Goal: Task Accomplishment & Management: Manage account settings

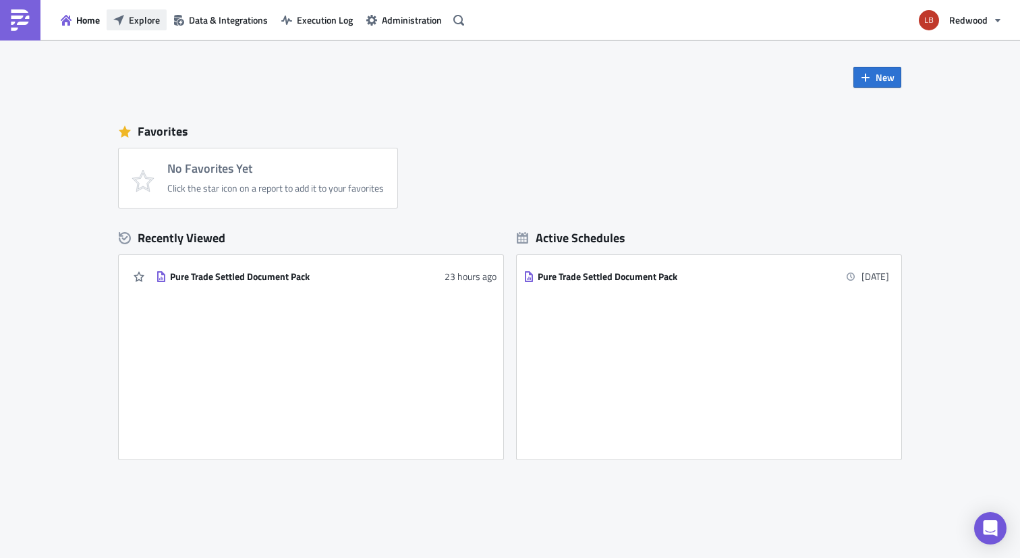
click at [140, 20] on span "Explore" at bounding box center [144, 20] width 31 height 14
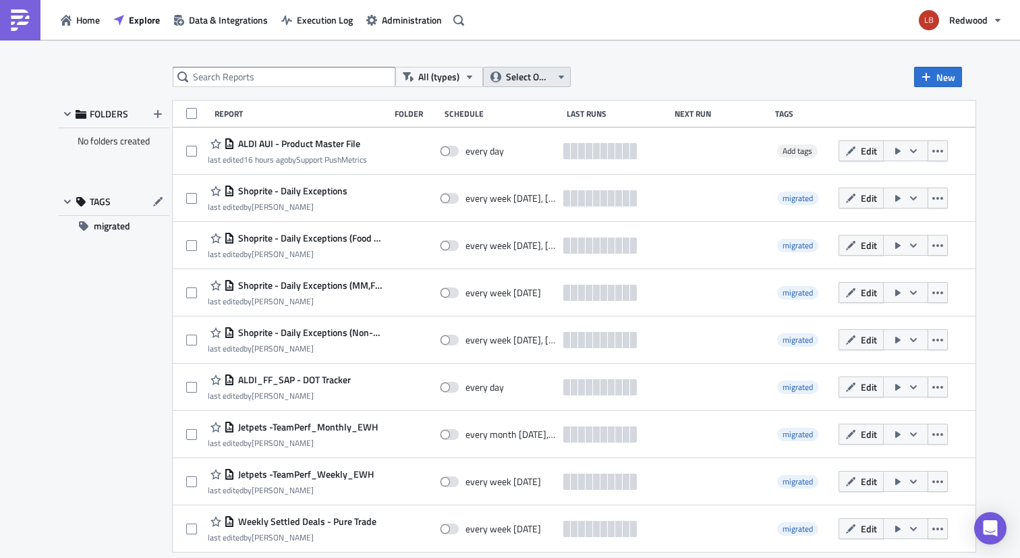
click at [543, 78] on span "Select Owner" at bounding box center [528, 76] width 45 height 15
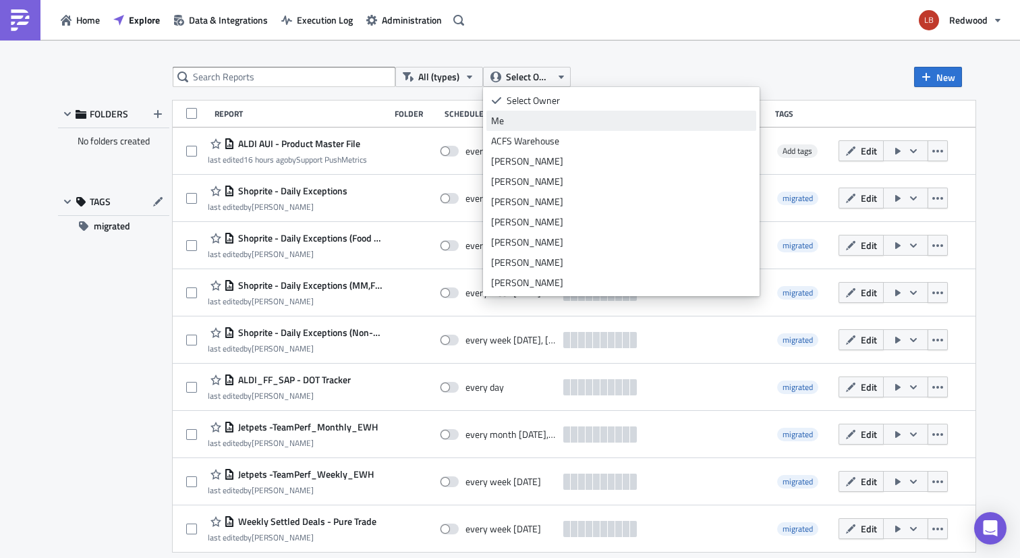
click at [545, 119] on div "Me" at bounding box center [621, 120] width 260 height 13
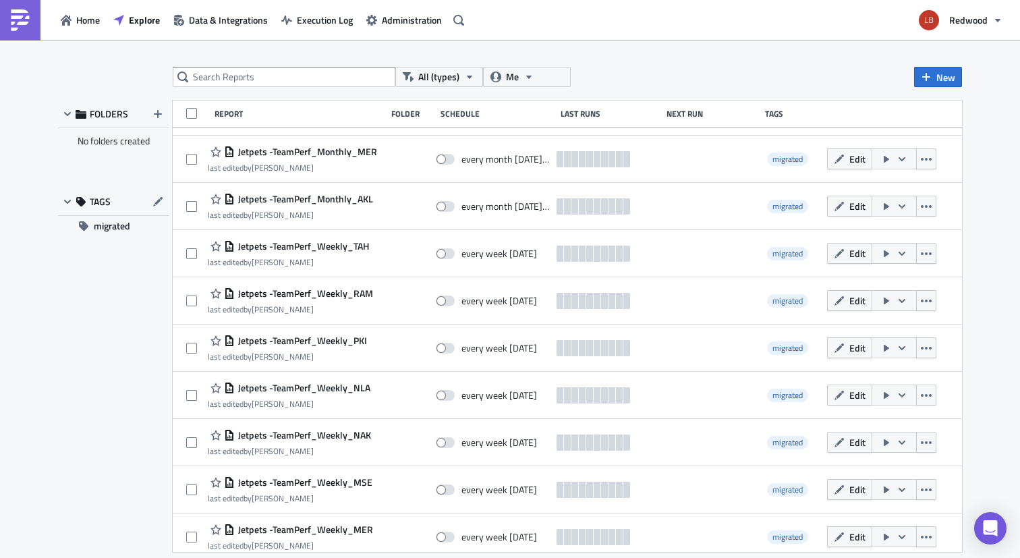
scroll to position [2692, 0]
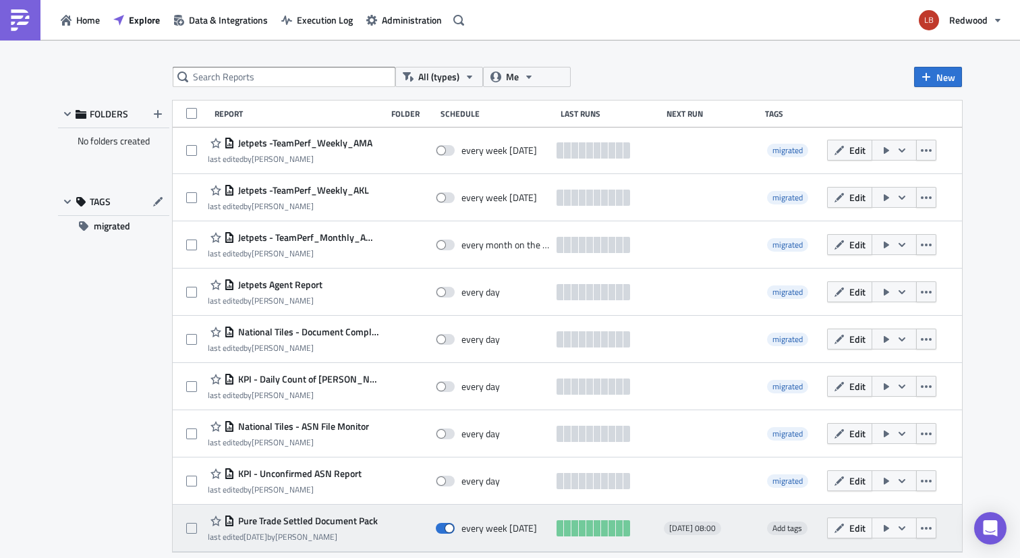
click at [691, 519] on div "Pure Trade Settled Document Pack last edited [DATE] by [PERSON_NAME] every week…" at bounding box center [567, 528] width 789 height 47
click at [865, 532] on span "Edit" at bounding box center [857, 528] width 16 height 14
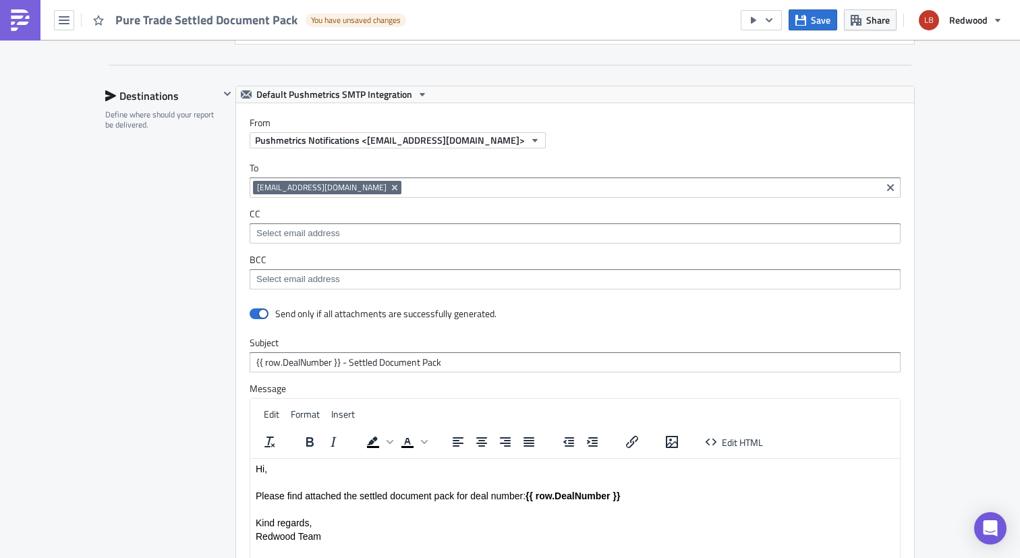
scroll to position [1914, 0]
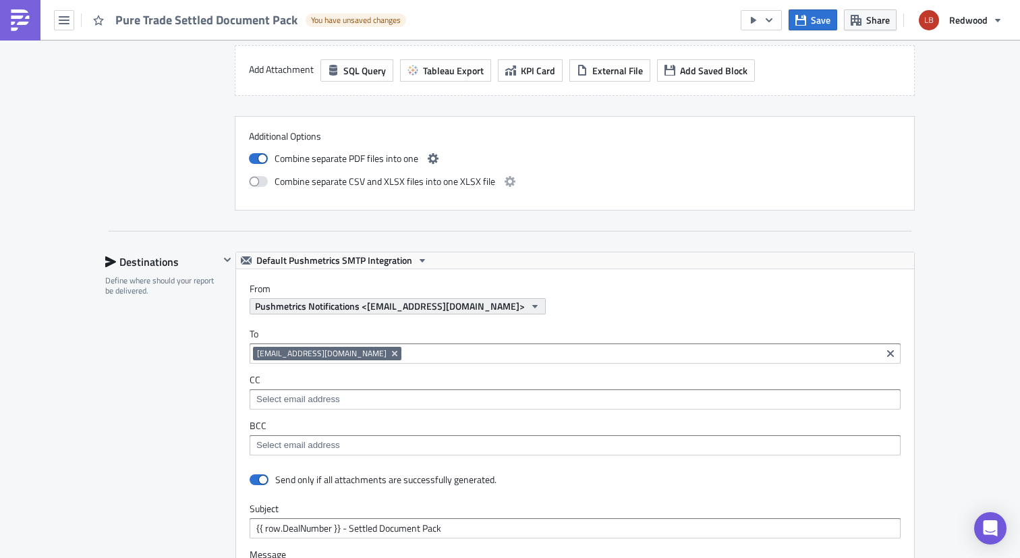
click at [461, 306] on span "Pushmetrics Notifications <[EMAIL_ADDRESS][DOMAIN_NAME]>" at bounding box center [390, 306] width 270 height 14
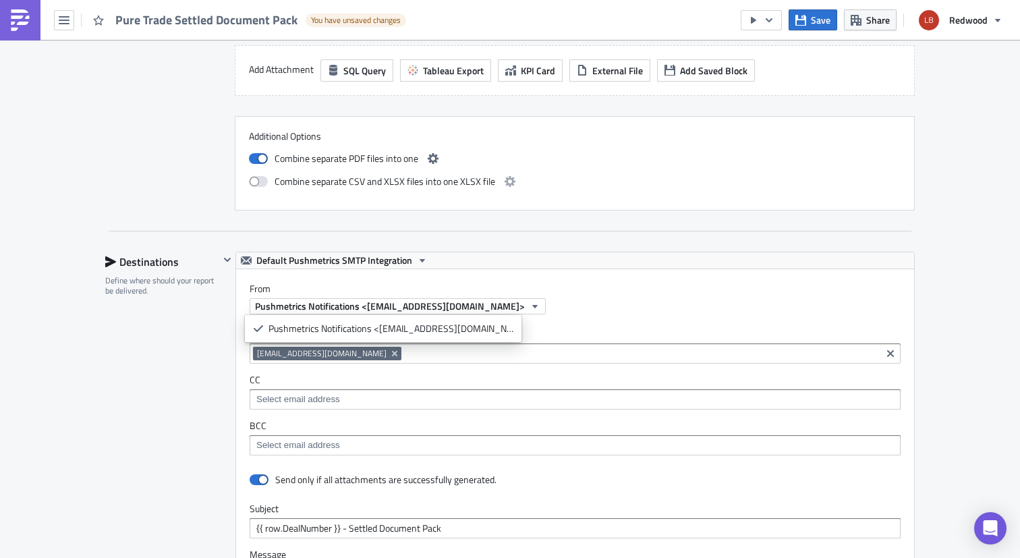
click at [562, 282] on div "From Pushmetrics Notifications <[EMAIL_ADDRESS][DOMAIN_NAME]>" at bounding box center [575, 291] width 678 height 45
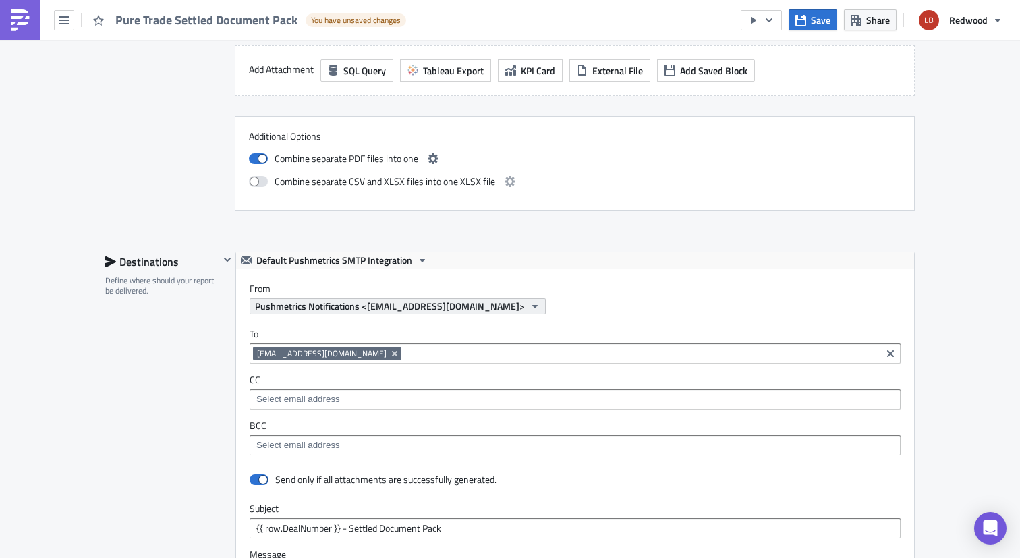
click at [453, 310] on span "Pushmetrics Notifications <[EMAIL_ADDRESS][DOMAIN_NAME]>" at bounding box center [390, 306] width 270 height 14
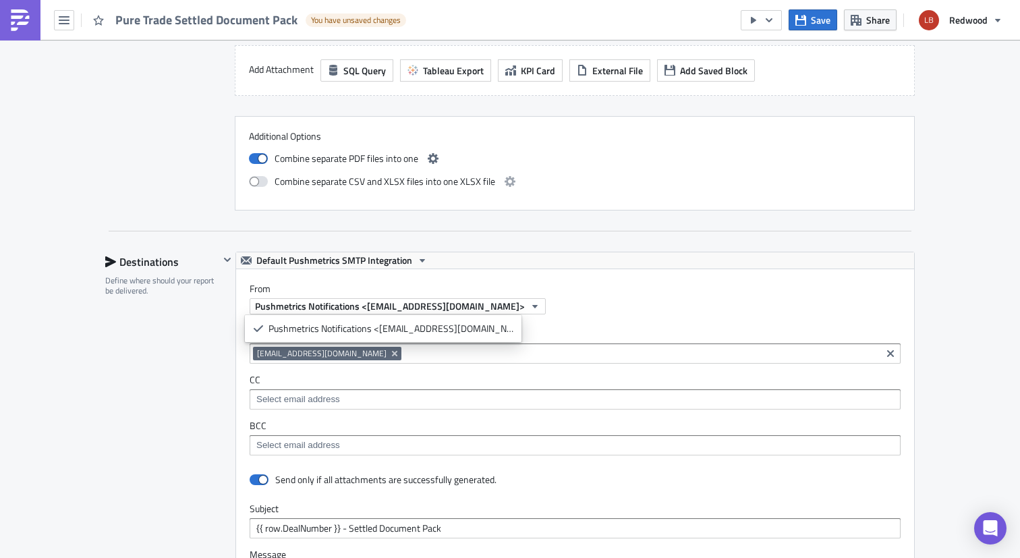
click at [540, 288] on label "From" at bounding box center [582, 289] width 664 height 12
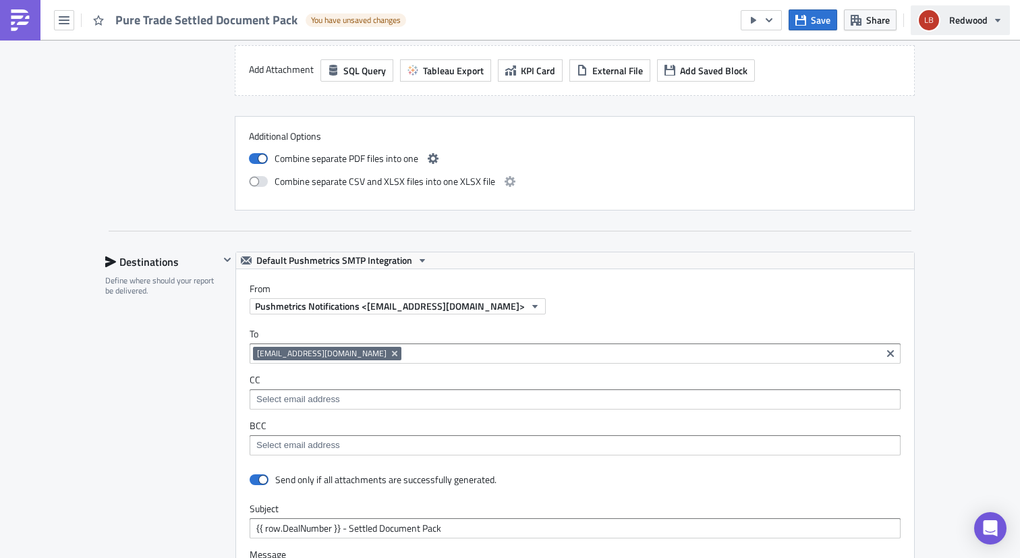
click at [958, 13] on span "Redwood" at bounding box center [968, 20] width 38 height 14
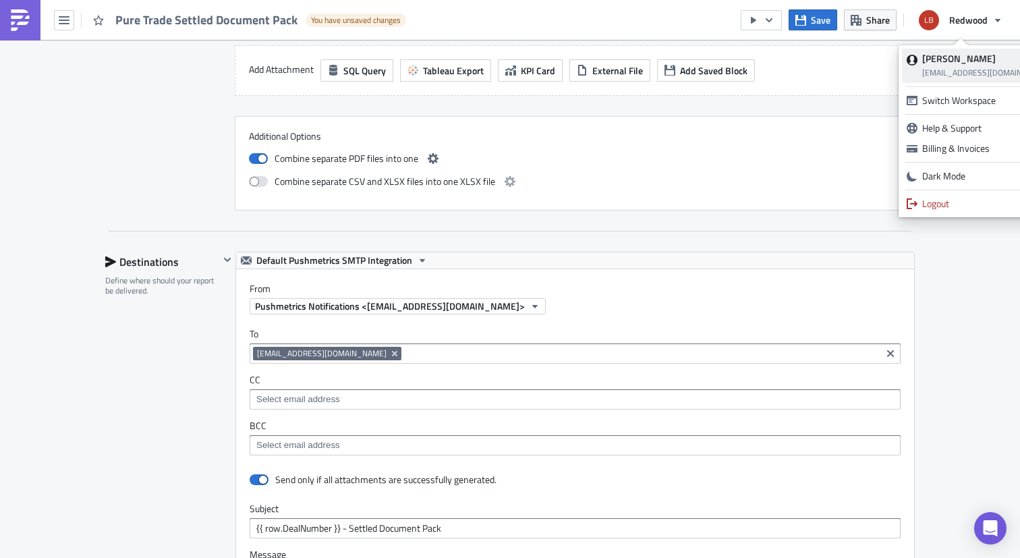
click at [949, 62] on strong "[PERSON_NAME]" at bounding box center [959, 58] width 74 height 14
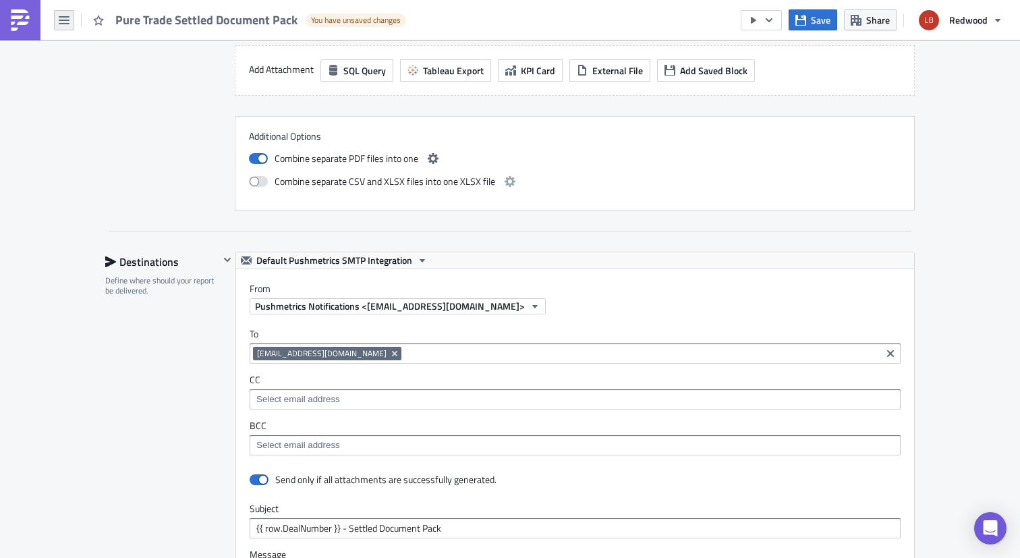
click at [55, 20] on button "button" at bounding box center [64, 20] width 20 height 20
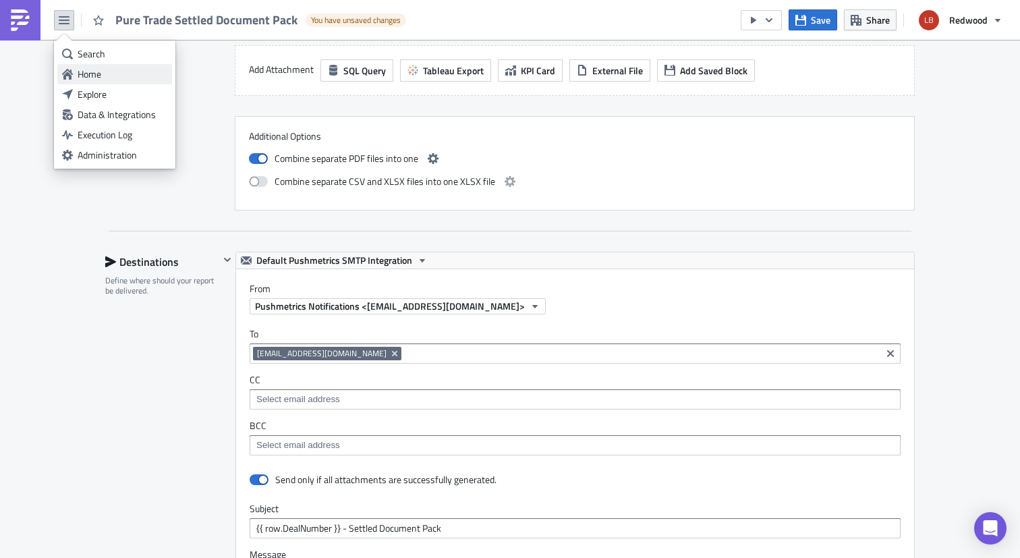
click at [90, 74] on div "Home" at bounding box center [123, 73] width 90 height 13
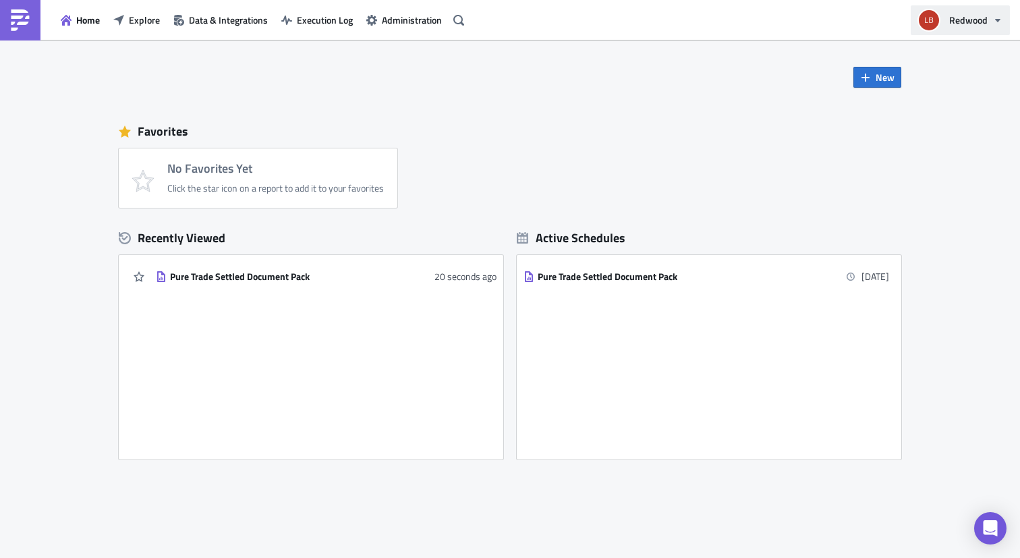
click at [944, 22] on button "Redwood" at bounding box center [960, 20] width 99 height 30
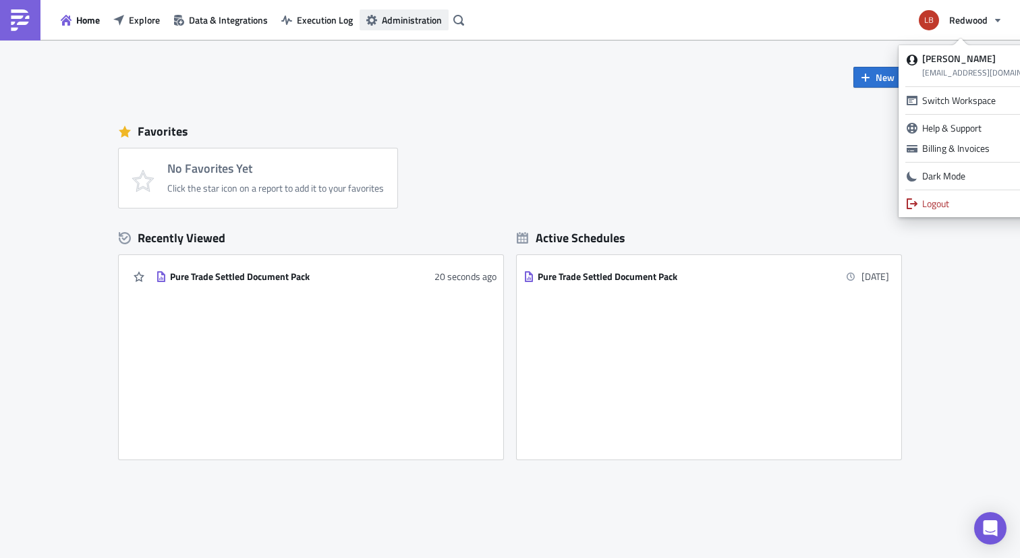
click at [413, 20] on span "Administration" at bounding box center [412, 20] width 60 height 14
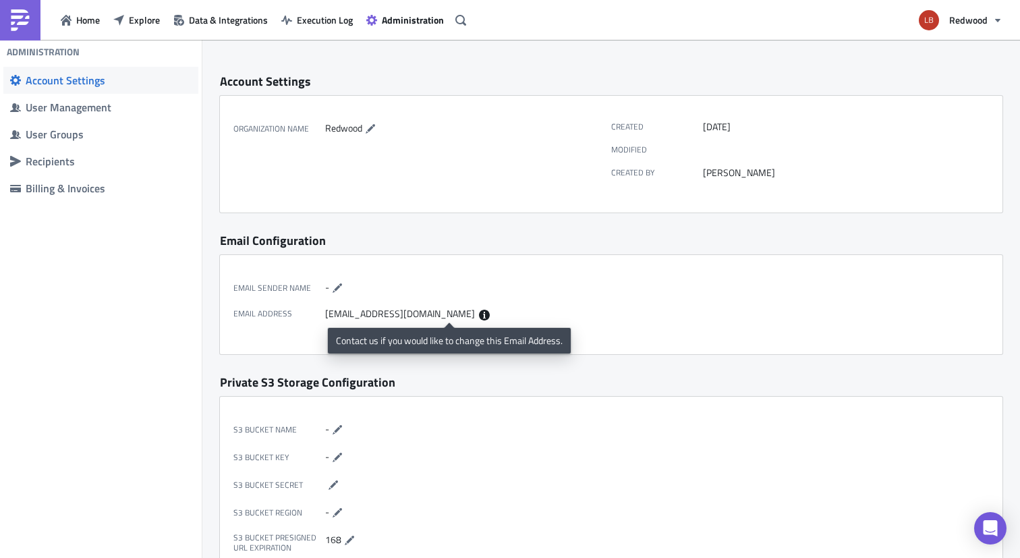
click at [479, 312] on icon at bounding box center [484, 315] width 11 height 11
